Goal: Information Seeking & Learning: Learn about a topic

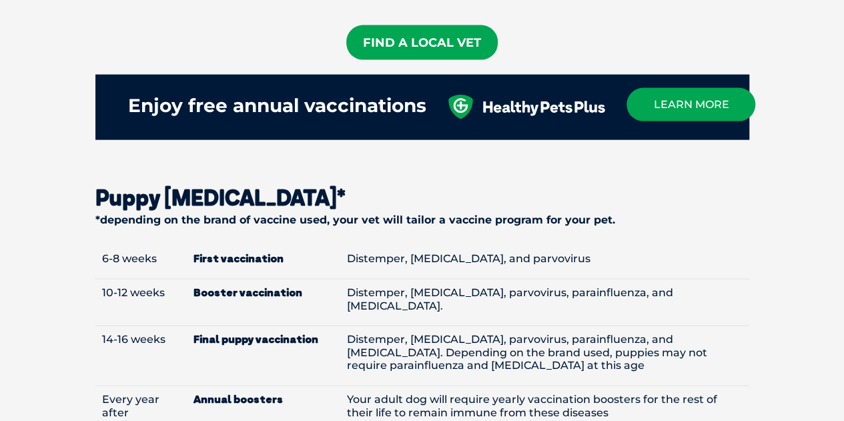
scroll to position [1467, 0]
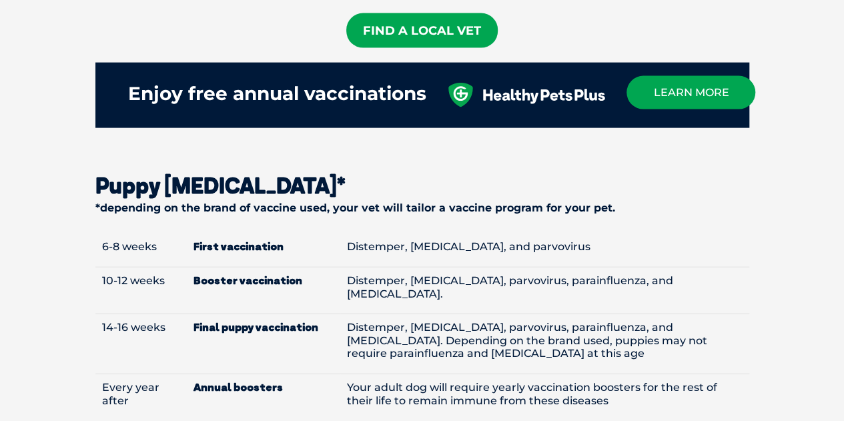
click at [249, 321] on strong "Final puppy vaccination" at bounding box center [263, 327] width 140 height 13
click at [260, 321] on strong "Final puppy vaccination" at bounding box center [263, 327] width 140 height 13
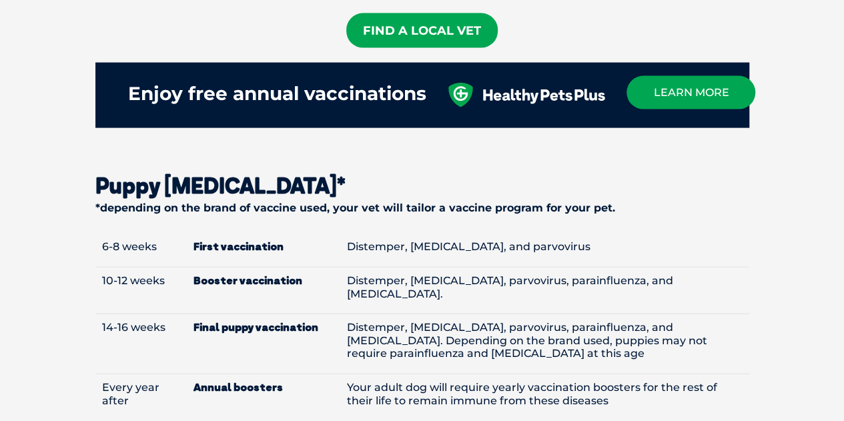
click at [221, 321] on strong "Final puppy vaccination" at bounding box center [263, 327] width 140 height 13
drag, startPoint x: 219, startPoint y: 293, endPoint x: 252, endPoint y: 297, distance: 33.6
click at [252, 321] on strong "Final puppy vaccination" at bounding box center [263, 327] width 140 height 13
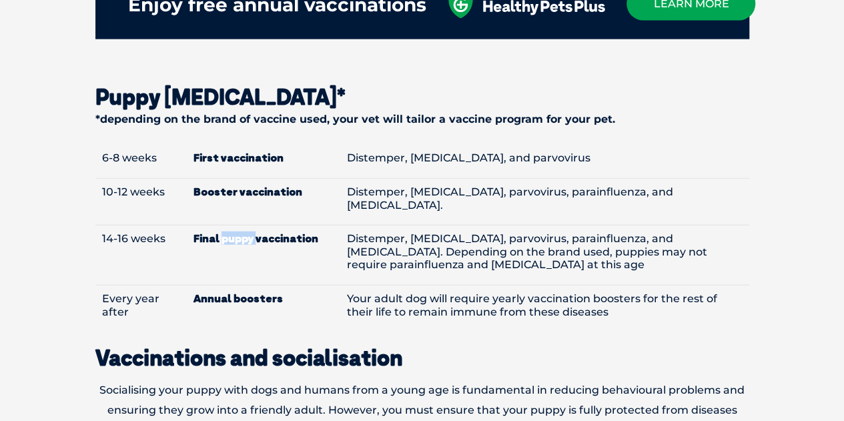
scroll to position [1401, 0]
